Goal: Task Accomplishment & Management: Use online tool/utility

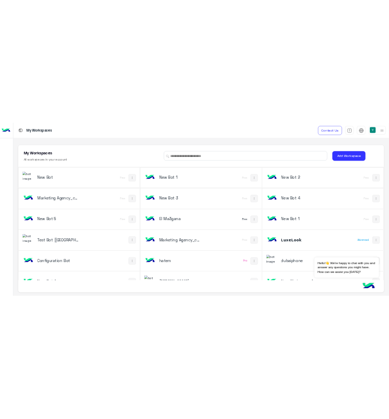
scroll to position [3, 0]
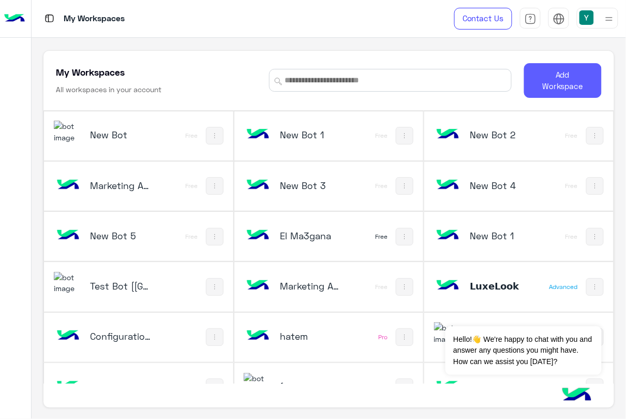
click at [543, 89] on button "Add Workspace" at bounding box center [563, 80] width 78 height 35
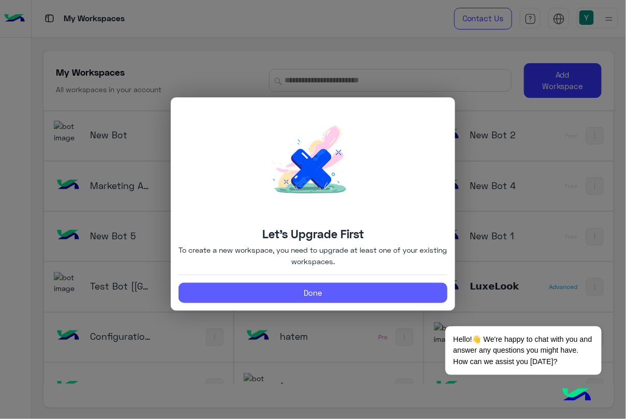
click at [323, 292] on button "Done" at bounding box center [313, 293] width 269 height 21
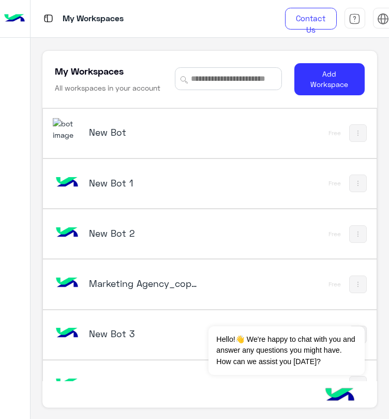
scroll to position [1195, 0]
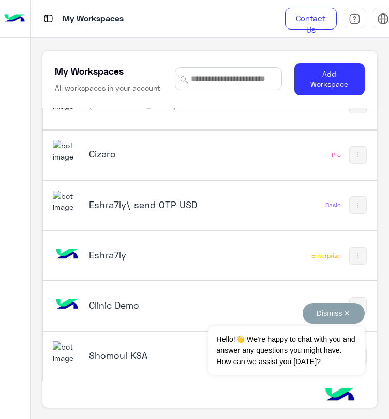
click at [345, 318] on button "Dismiss ✕" at bounding box center [334, 313] width 62 height 21
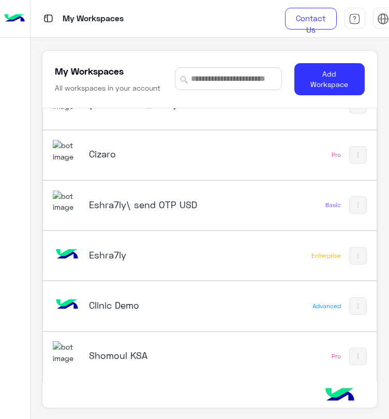
scroll to position [1197, 0]
drag, startPoint x: 370, startPoint y: 366, endPoint x: 372, endPoint y: 387, distance: 20.8
click at [372, 381] on div "New Bot Free New Bot 1 Free New Bot 2 Free Marketing Agency_copy_1 Free New Bot…" at bounding box center [209, 244] width 334 height 273
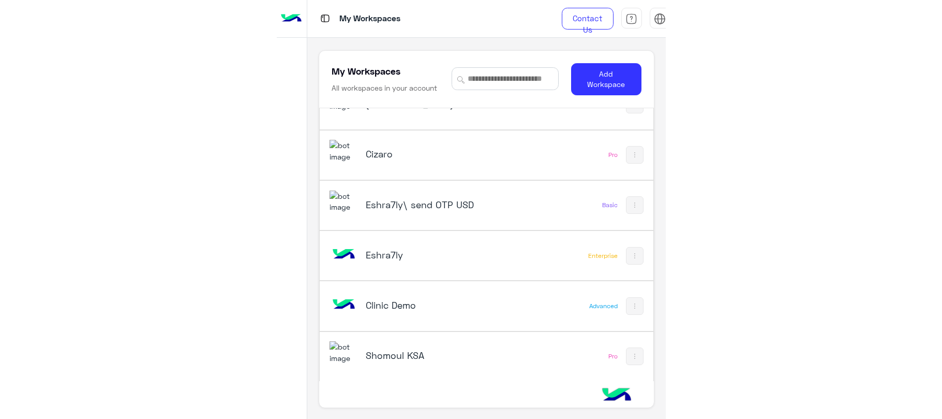
scroll to position [233, 0]
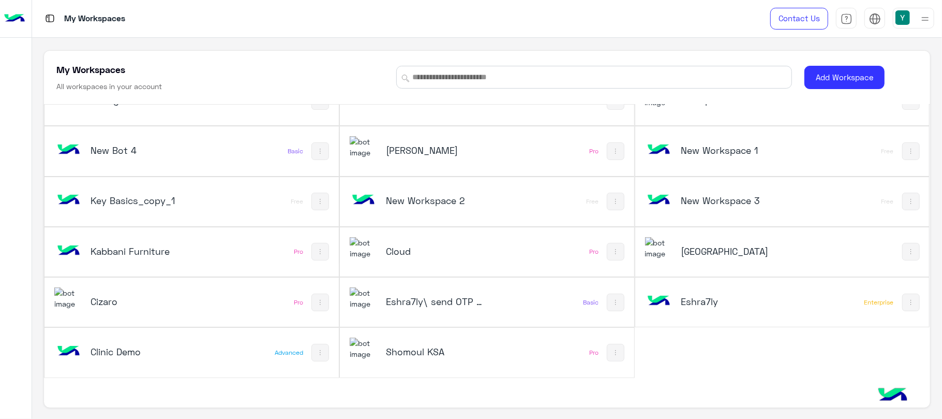
click at [934, 312] on div "My Workspaces All workspaces in your account Add Workspace New Bot Free New Bot…" at bounding box center [487, 228] width 910 height 381
drag, startPoint x: 933, startPoint y: 311, endPoint x: 928, endPoint y: 308, distance: 5.3
click at [928, 308] on div "My Workspaces All workspaces in your account Add Workspace New Bot Free New Bot…" at bounding box center [487, 228] width 910 height 381
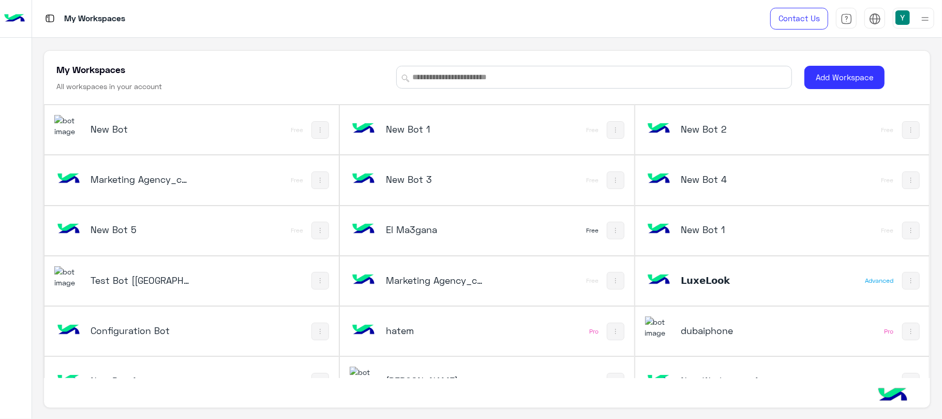
scroll to position [0, 0]
